Goal: Communication & Community: Ask a question

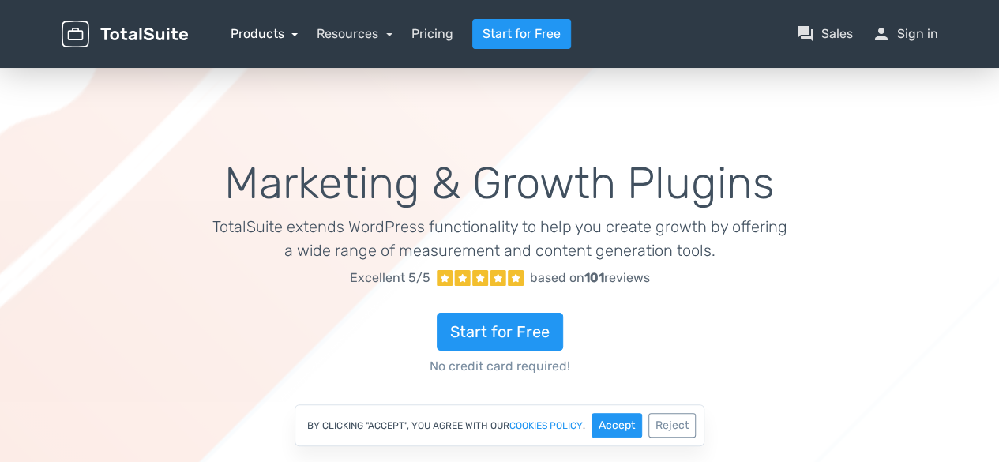
click at [248, 36] on link "Products" at bounding box center [265, 33] width 68 height 15
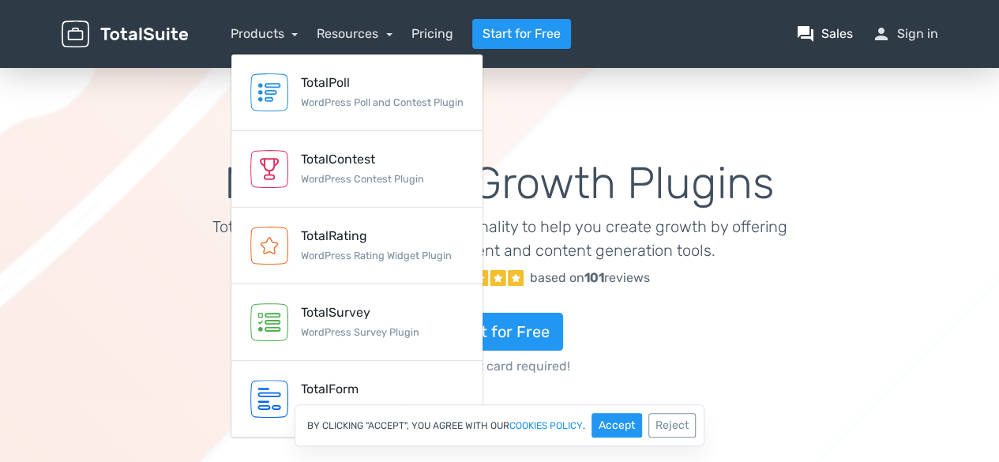
click at [818, 35] on link "question_answer Sales" at bounding box center [824, 33] width 57 height 19
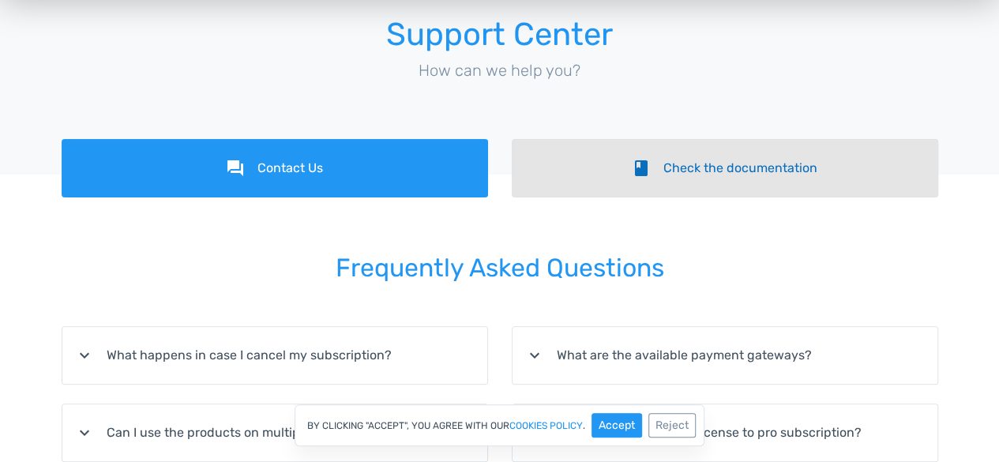
scroll to position [85, 0]
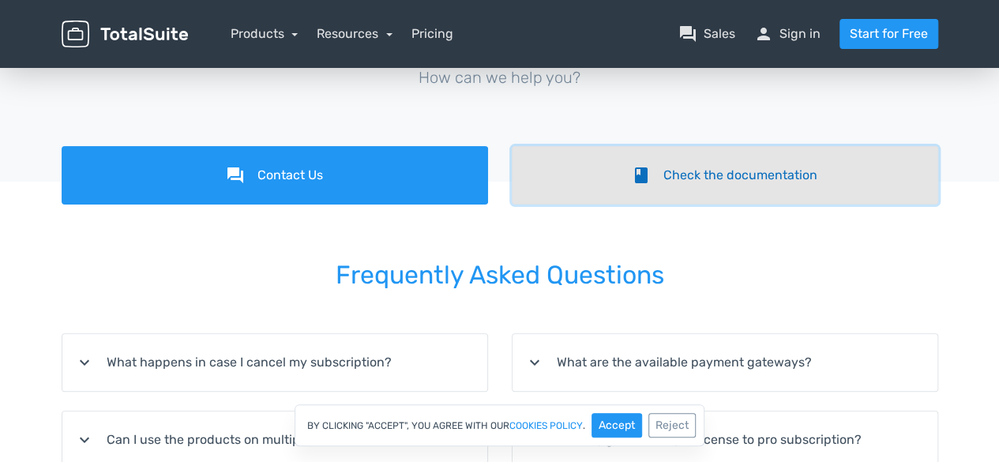
click at [641, 167] on icon "book" at bounding box center [641, 175] width 19 height 19
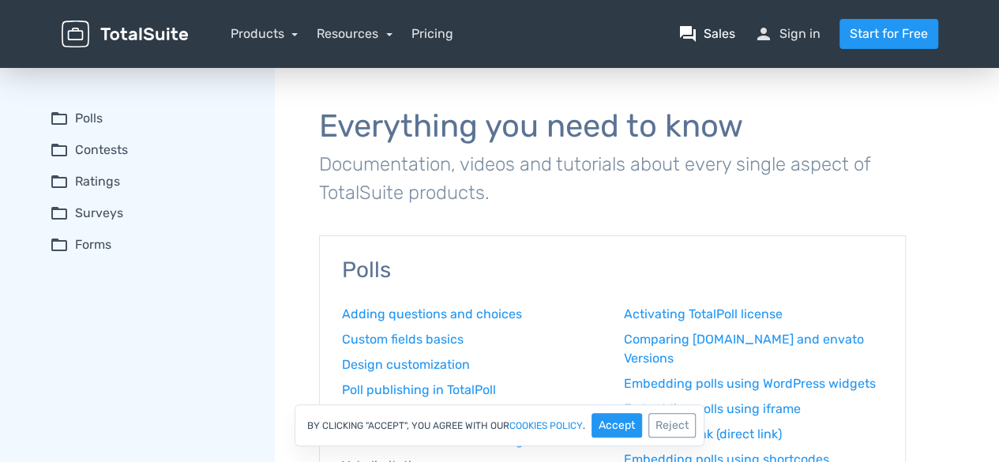
click at [697, 42] on span "question_answer" at bounding box center [687, 33] width 19 height 19
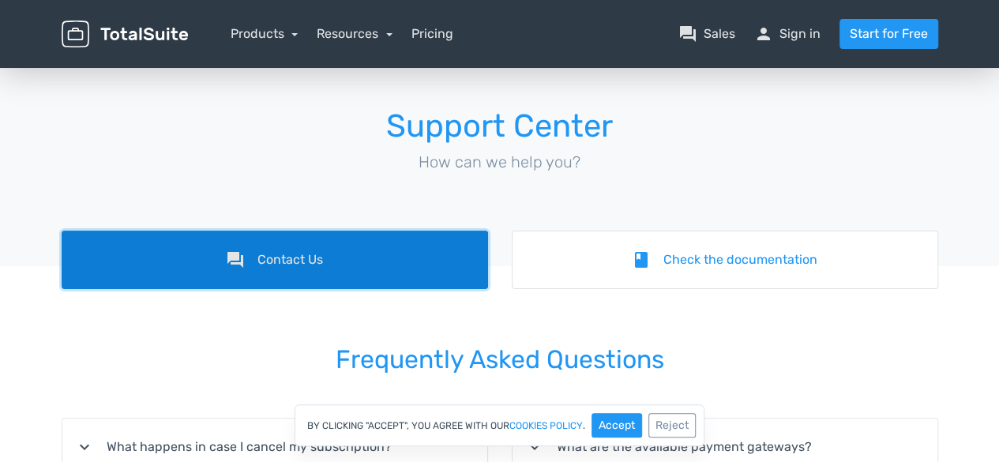
click at [423, 254] on link "forum Contact Us" at bounding box center [275, 260] width 426 height 58
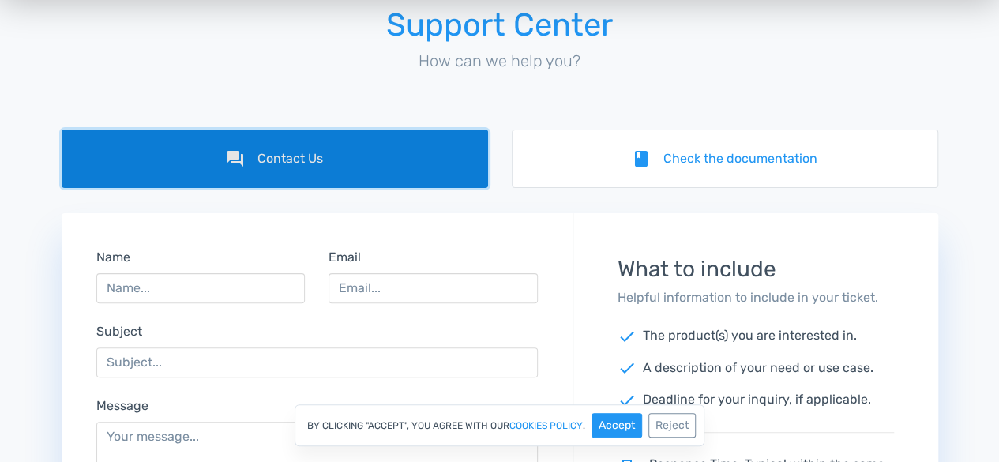
scroll to position [120, 0]
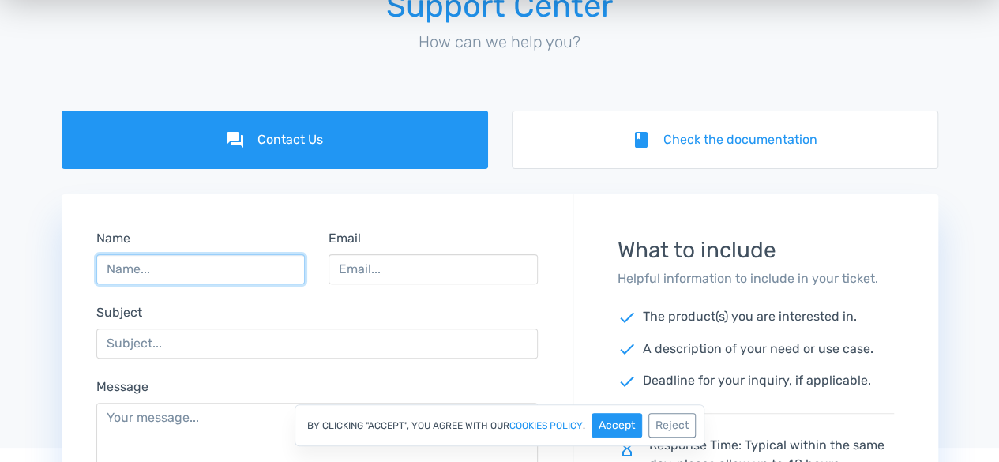
click at [180, 271] on input "Name" at bounding box center [200, 269] width 209 height 30
type input "Safeer Ahmed"
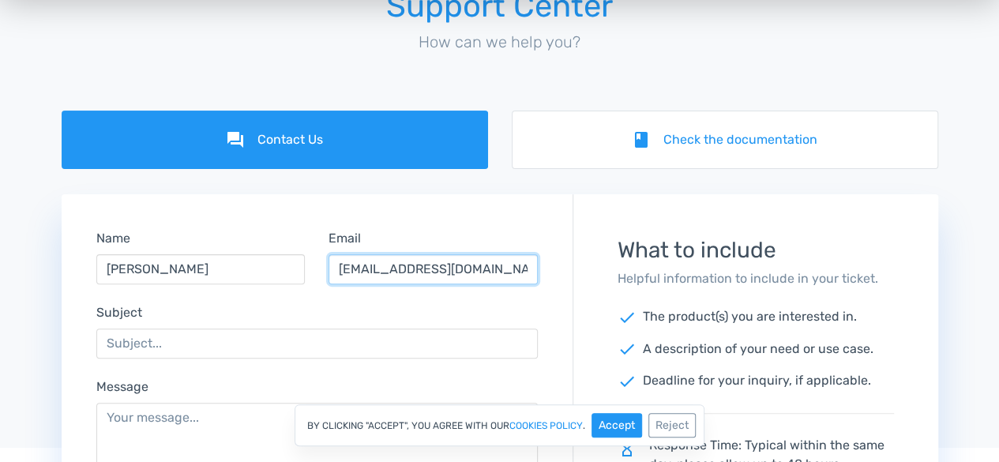
type input "safeer@amzonestep.com"
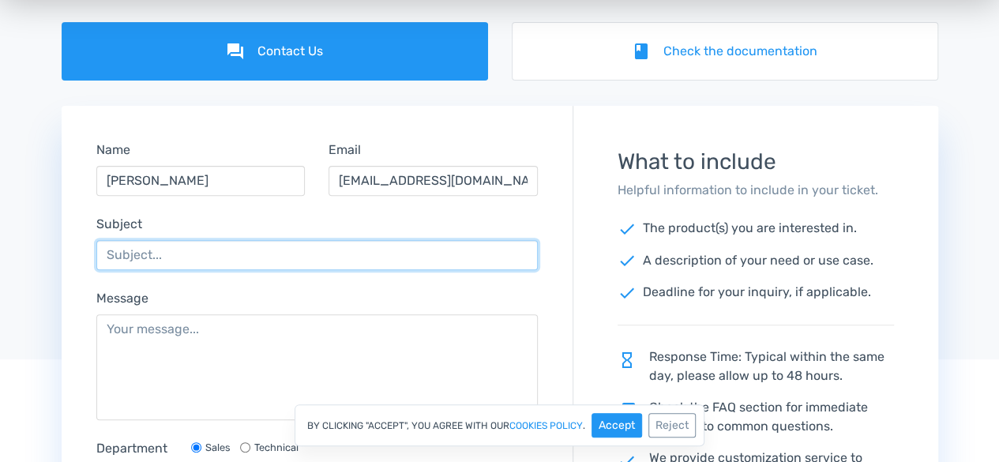
scroll to position [280, 0]
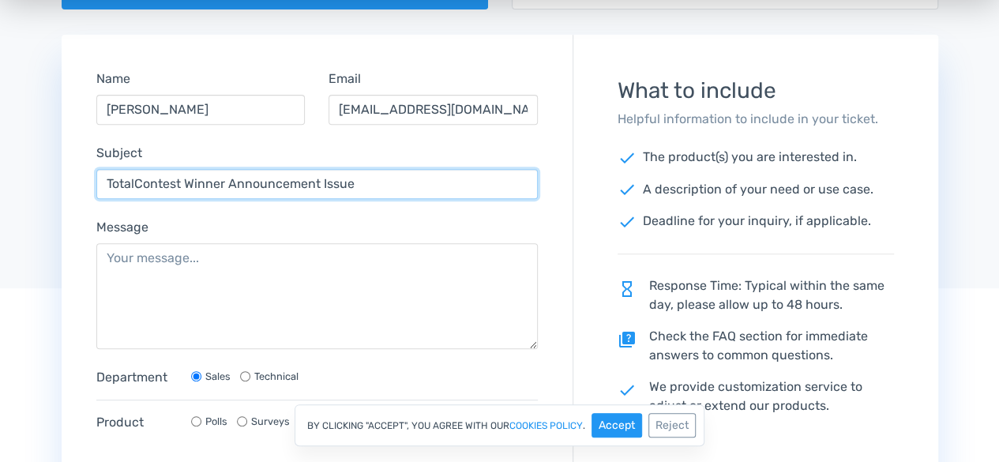
type input "TotalContest Winner Announcement Issue"
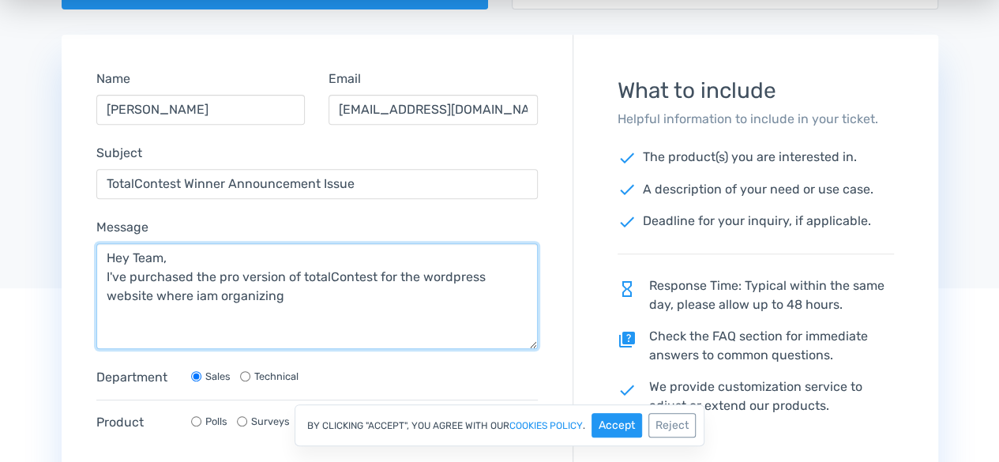
click at [209, 290] on textarea "Hey Team, I've purchased the pro version of totalContest for the wordpress webs…" at bounding box center [317, 296] width 442 height 106
click at [294, 295] on textarea "Hey Team, I've purchased the pro version of totalContest for the wordpress webs…" at bounding box center [317, 296] width 442 height 106
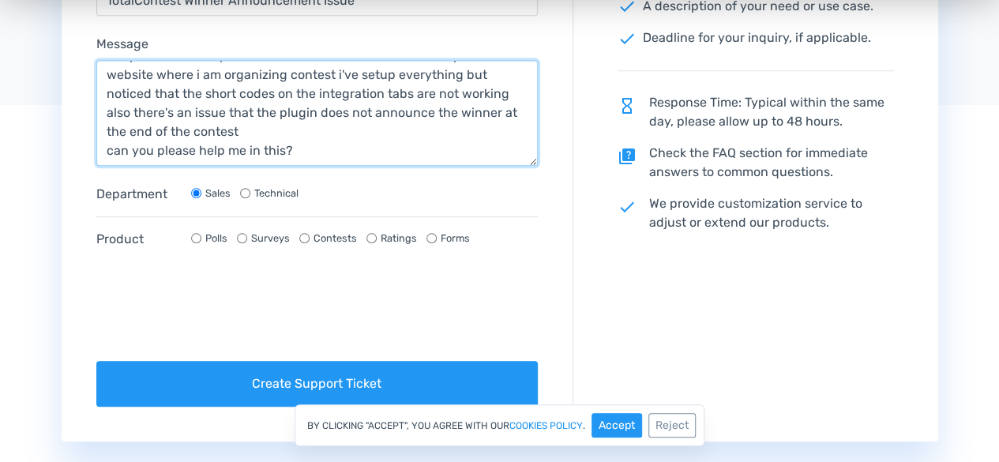
scroll to position [469, 0]
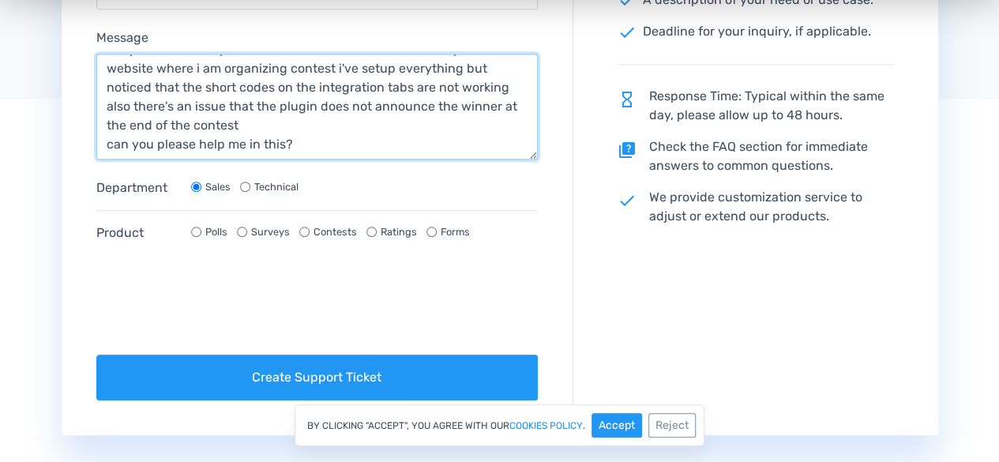
type textarea "Hey Team, I've purchased the pro version of totalContest for the wordpress webs…"
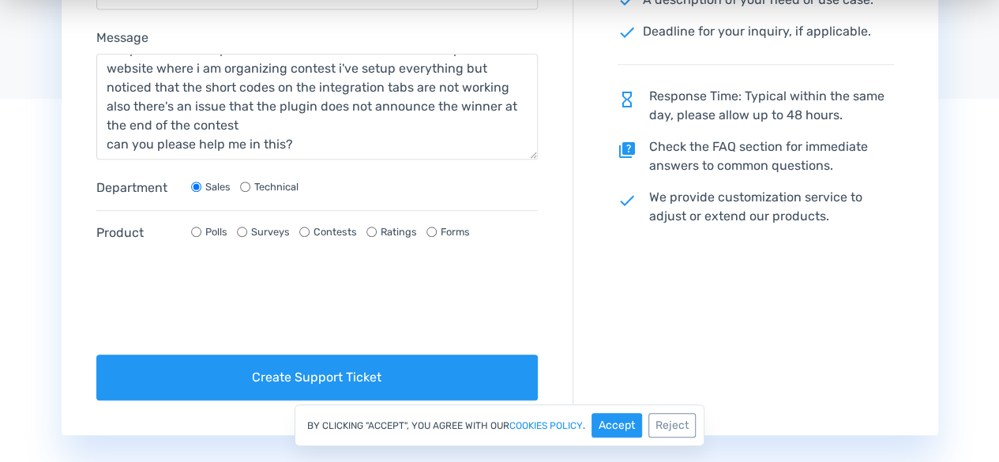
click at [336, 231] on label "Contests" at bounding box center [335, 231] width 43 height 15
click at [310, 231] on input "Contests" at bounding box center [304, 232] width 10 height 10
radio input "true"
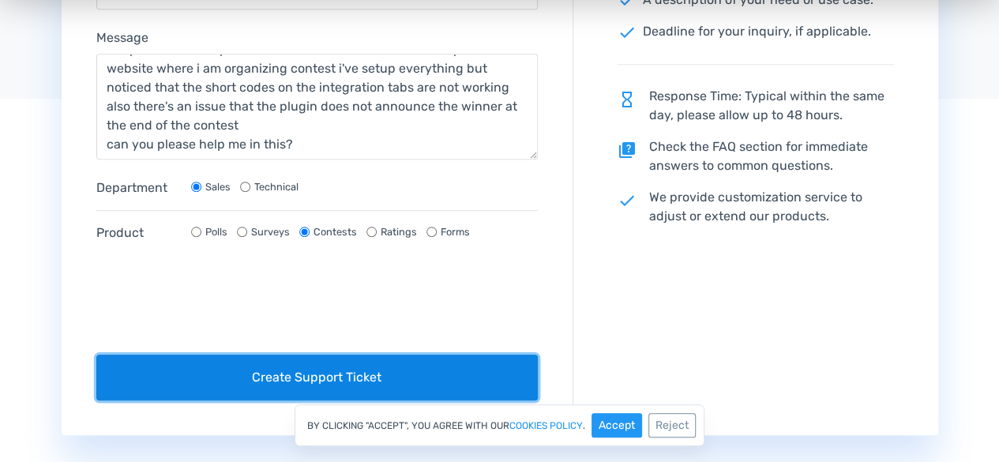
click at [227, 372] on button "Create Support Ticket" at bounding box center [317, 378] width 442 height 46
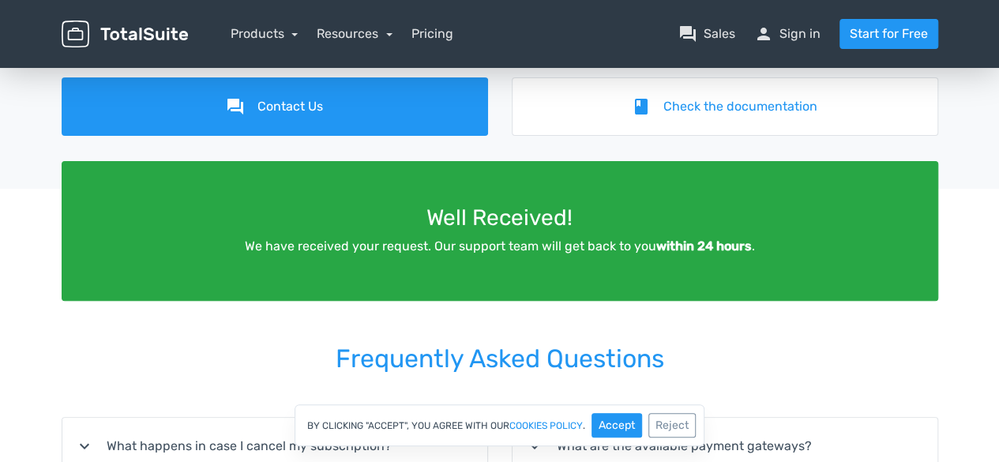
scroll to position [152, 0]
